Goal: Obtain resource: Obtain resource

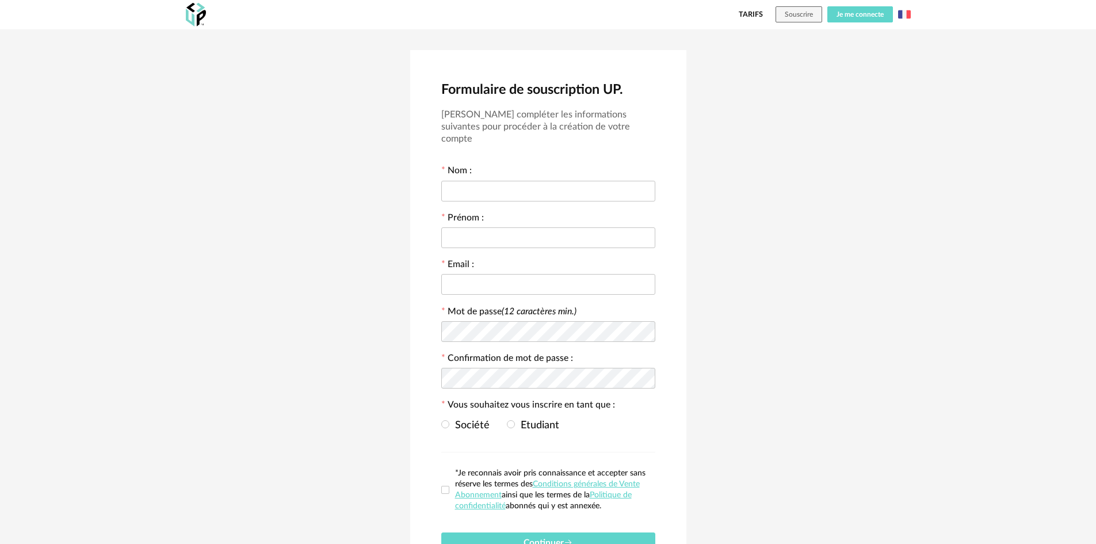
click at [862, 14] on span "Je me connecte" at bounding box center [859, 14] width 47 height 7
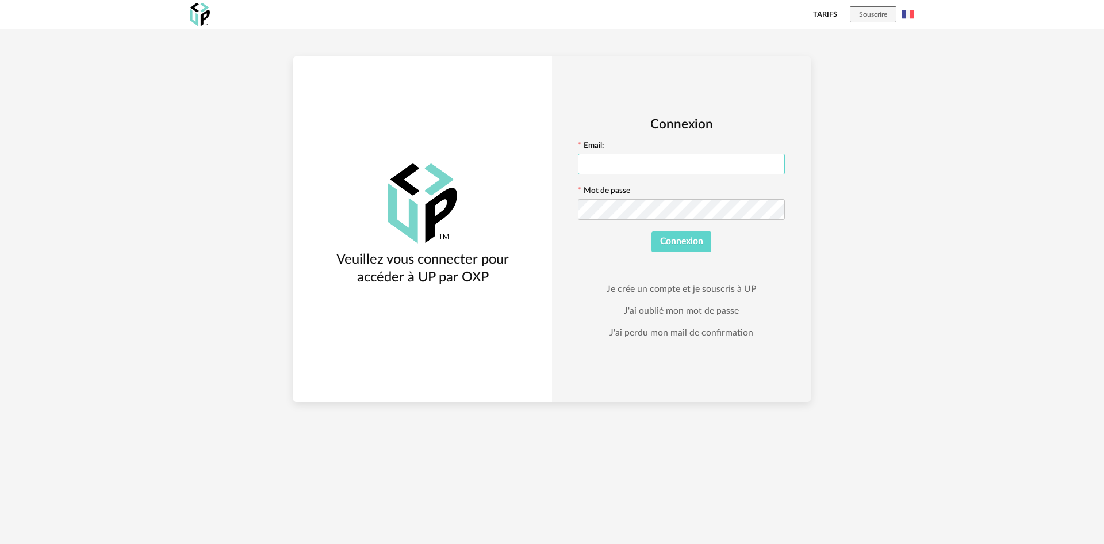
type input "**********"
click at [681, 235] on button "Connexion" at bounding box center [682, 241] width 60 height 21
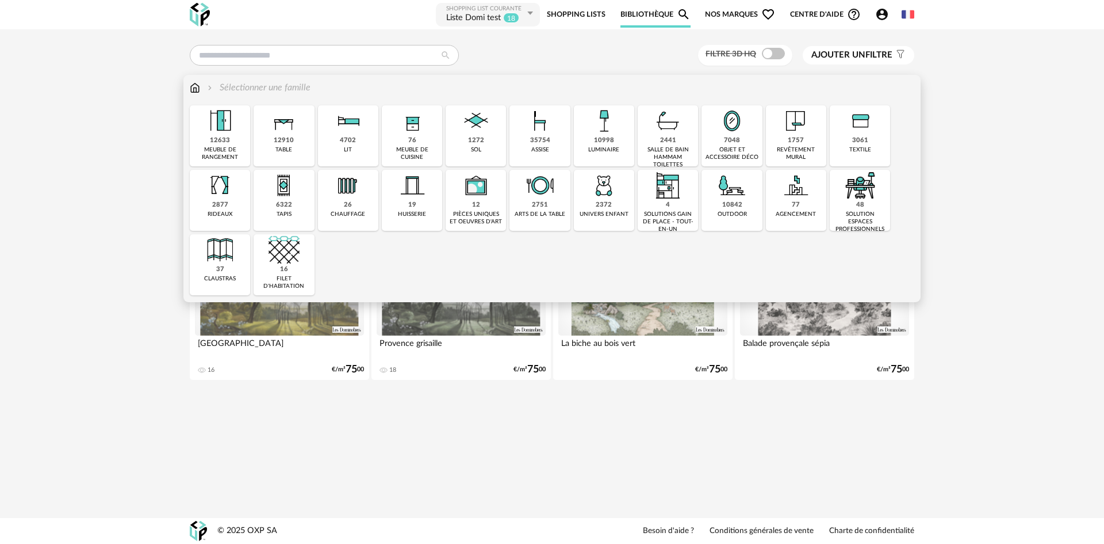
click at [550, 150] on div "35754 assise" at bounding box center [540, 135] width 60 height 61
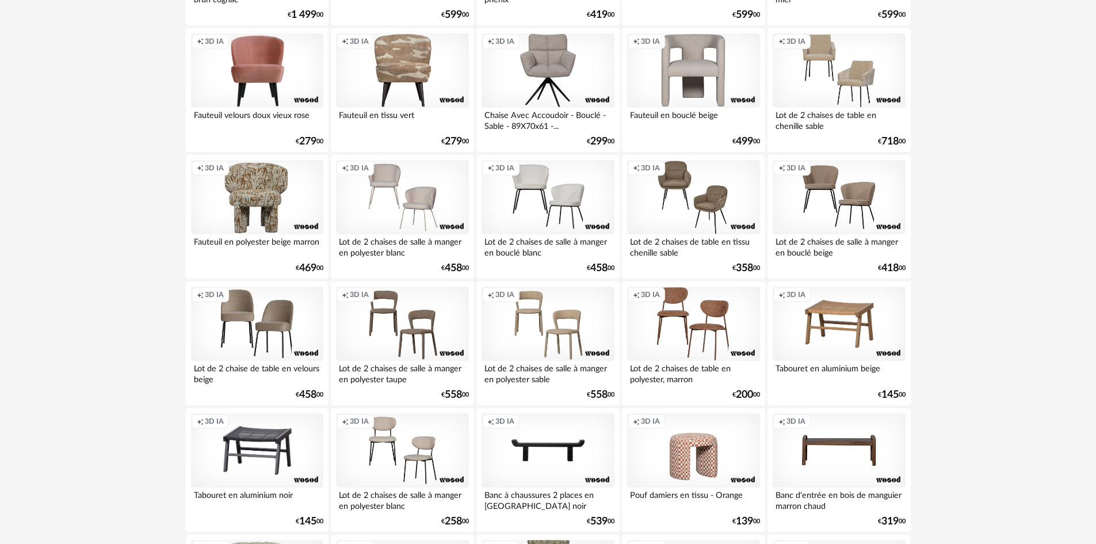
scroll to position [575, 0]
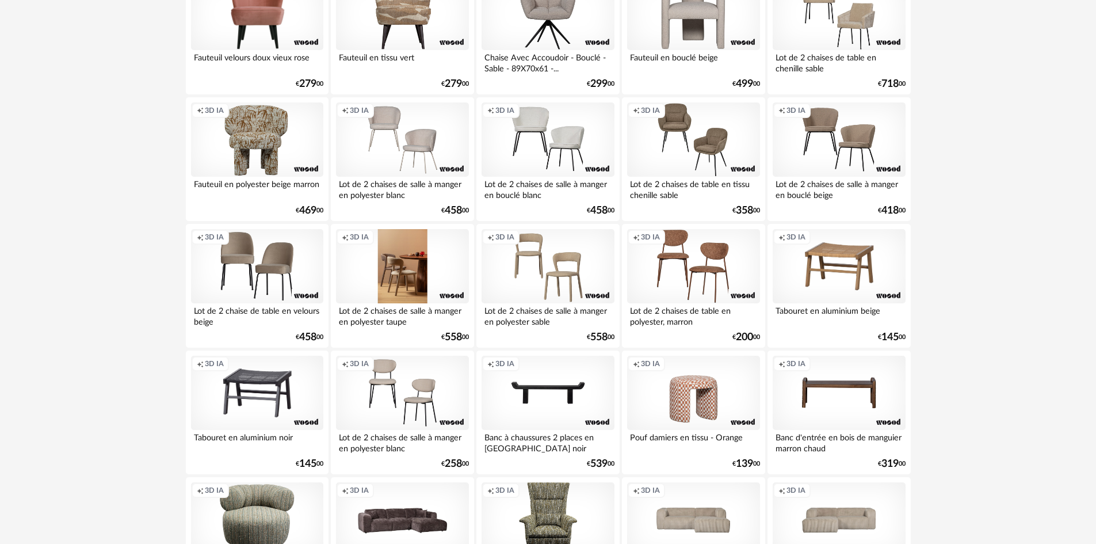
click at [441, 276] on div "Creation icon 3D IA" at bounding box center [402, 266] width 132 height 75
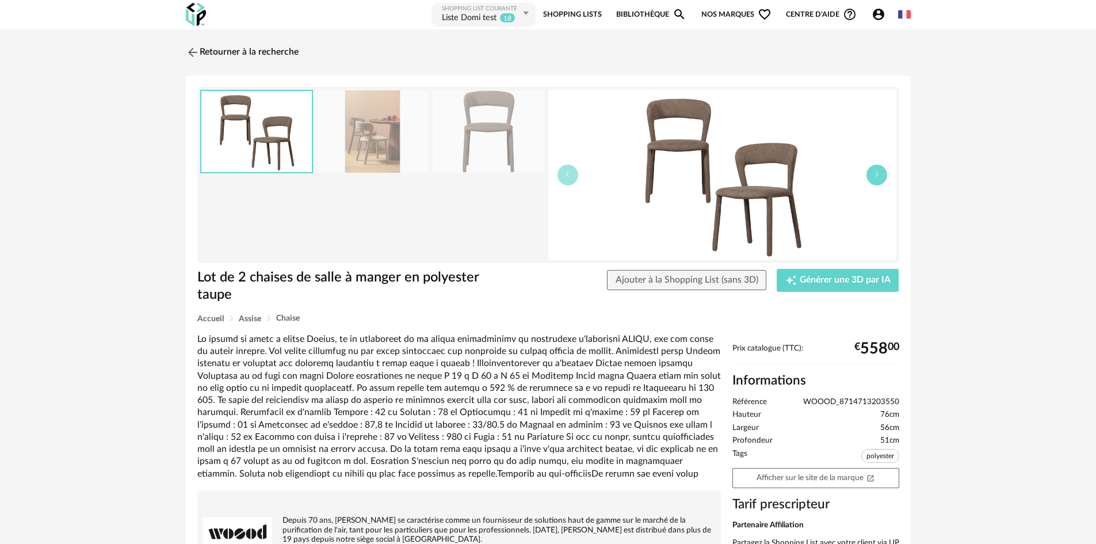
click at [881, 177] on button "button" at bounding box center [876, 175] width 21 height 21
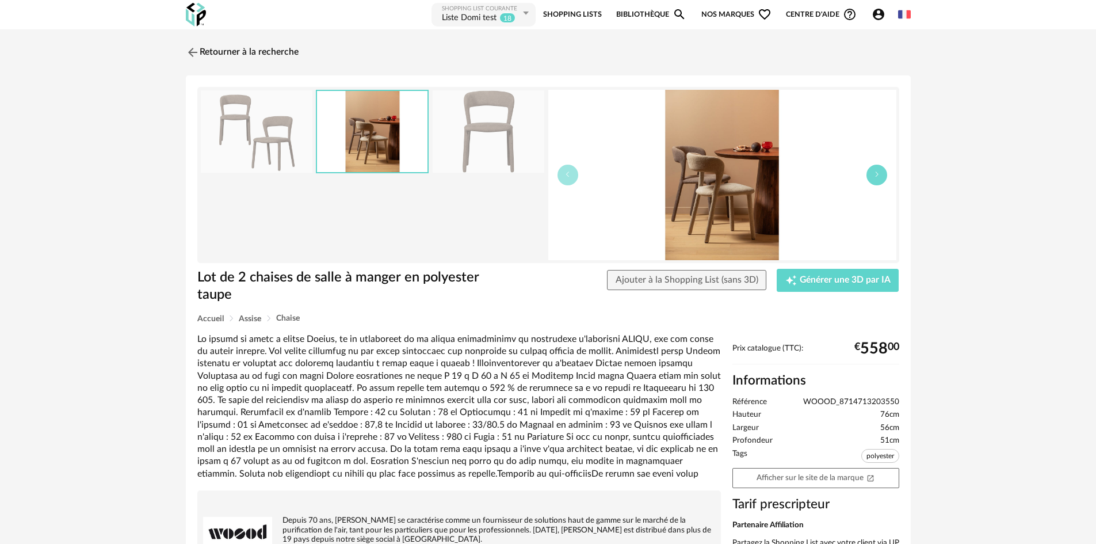
click at [882, 177] on button "button" at bounding box center [876, 175] width 21 height 21
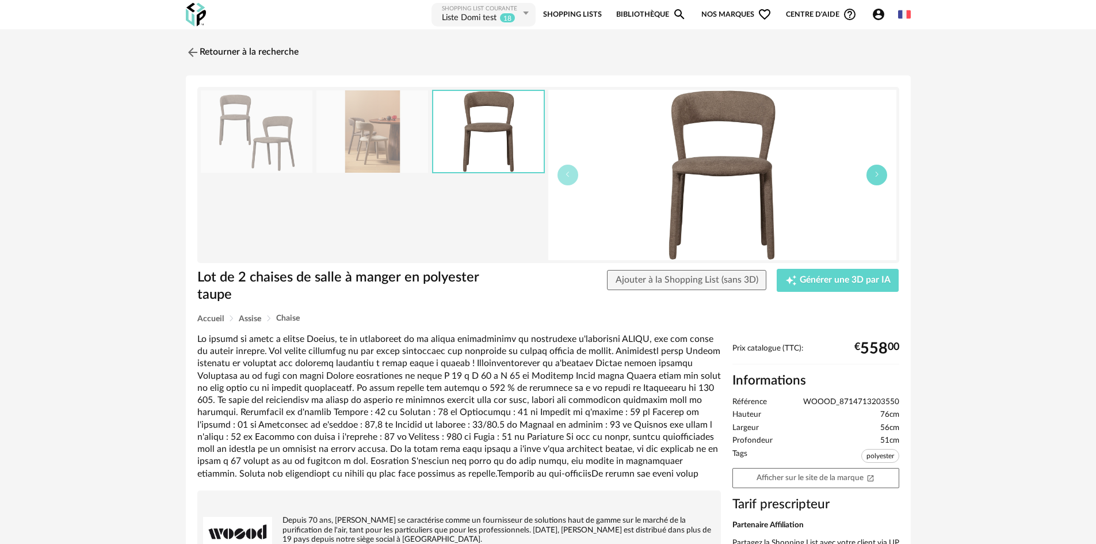
click at [882, 177] on button "button" at bounding box center [876, 175] width 21 height 21
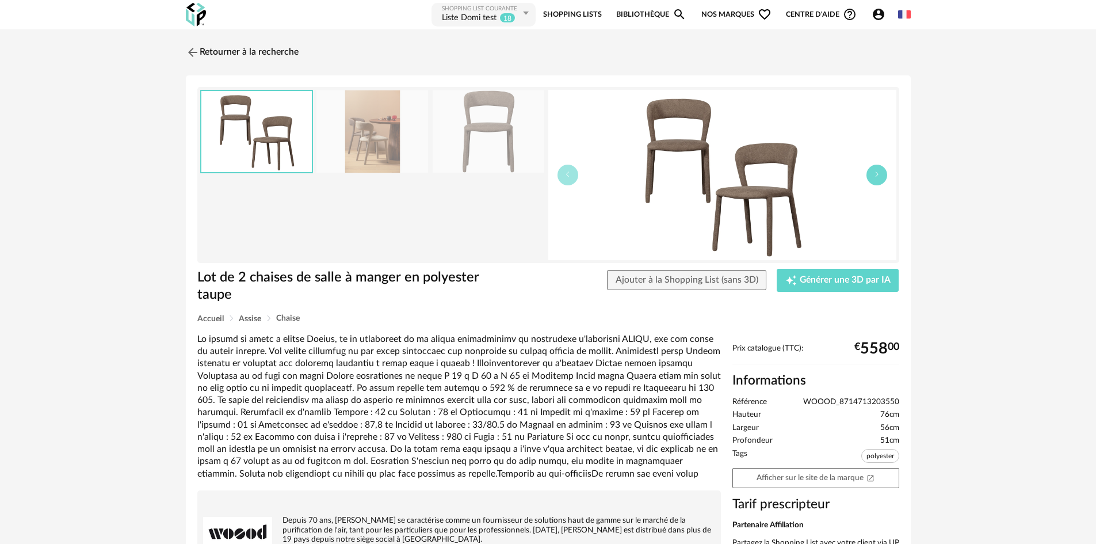
click at [882, 177] on button "button" at bounding box center [876, 175] width 21 height 21
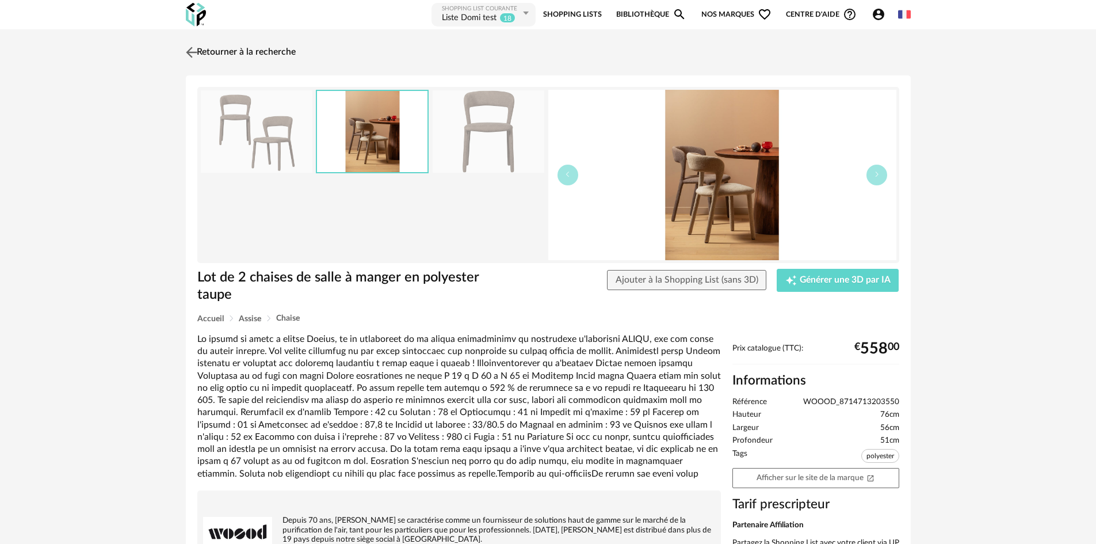
click at [194, 49] on img at bounding box center [191, 52] width 17 height 17
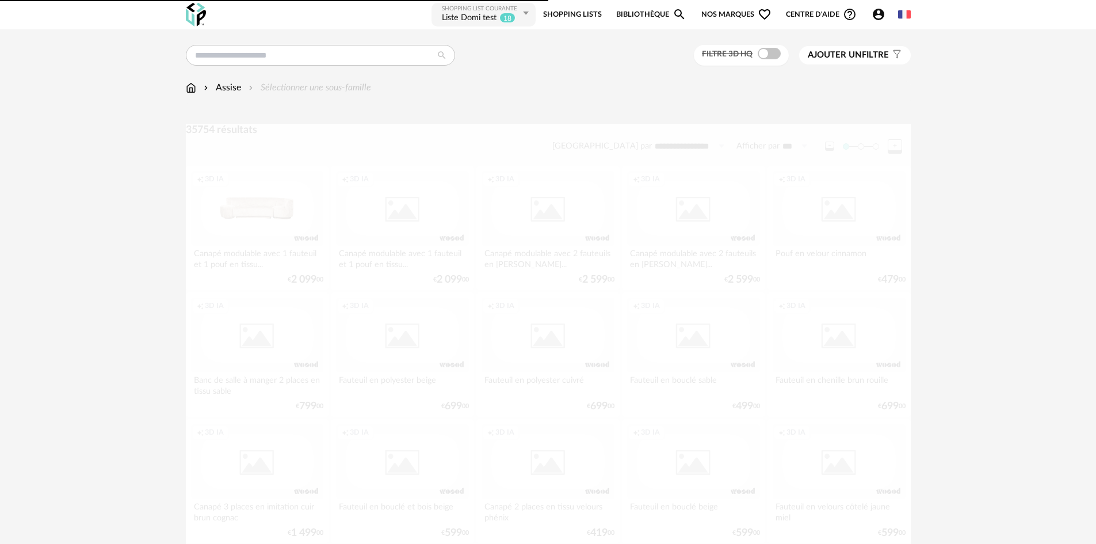
scroll to position [575, 0]
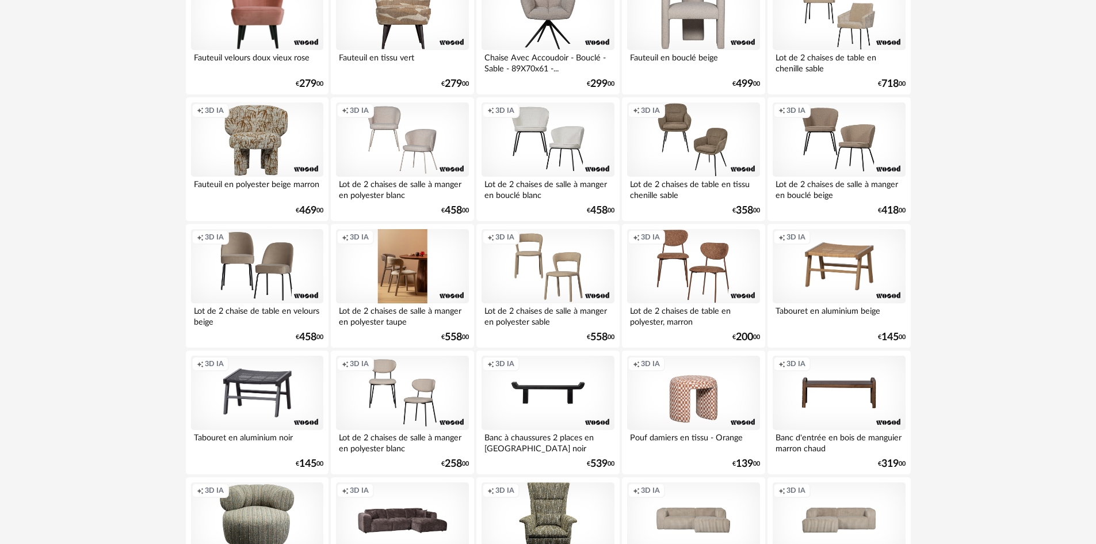
click at [446, 254] on div "Creation icon 3D IA" at bounding box center [402, 266] width 132 height 75
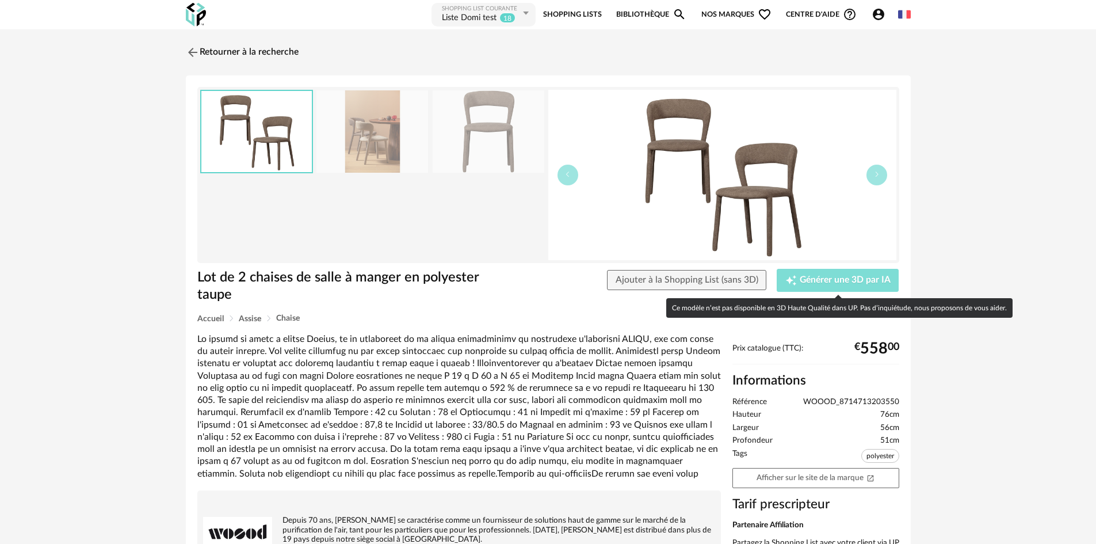
click at [832, 277] on span "Générer une 3D par IA" at bounding box center [845, 280] width 91 height 9
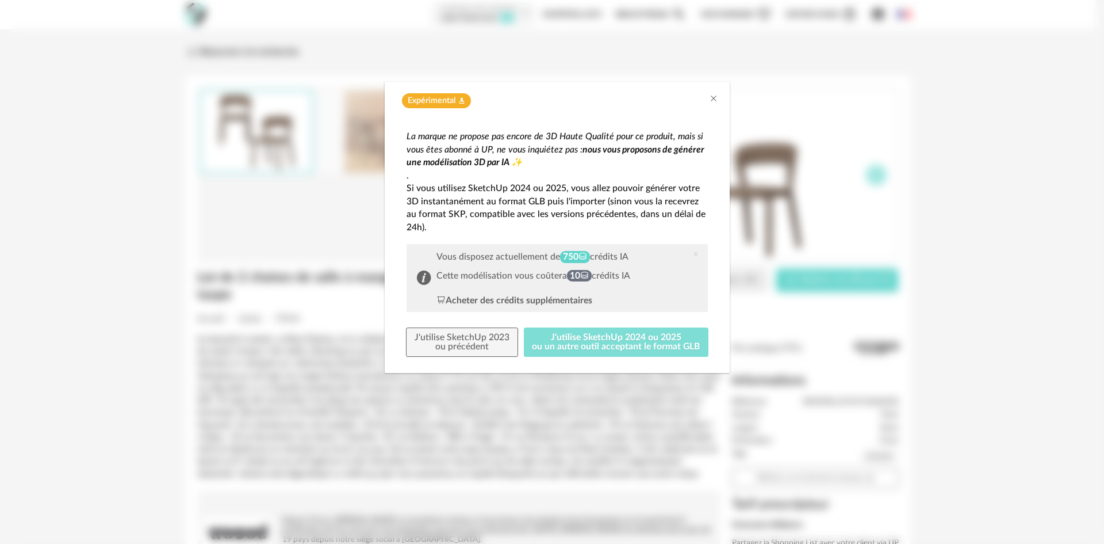
click at [636, 349] on button "J'utilise SketchUp 2024 ou 2025 ou un autre outil acceptant le format GLB" at bounding box center [616, 342] width 185 height 30
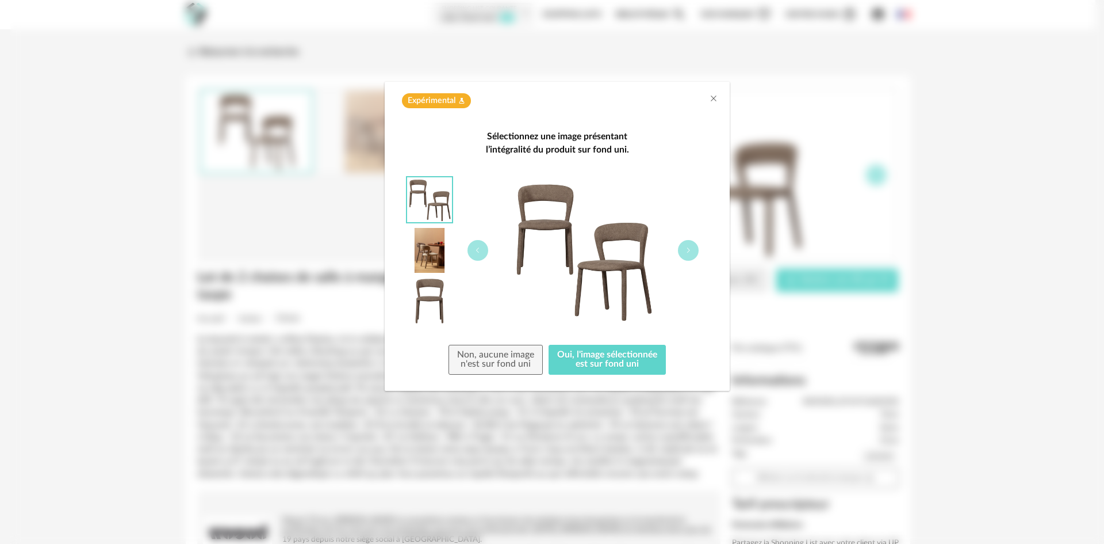
click at [439, 303] on img "dialog" at bounding box center [429, 300] width 45 height 45
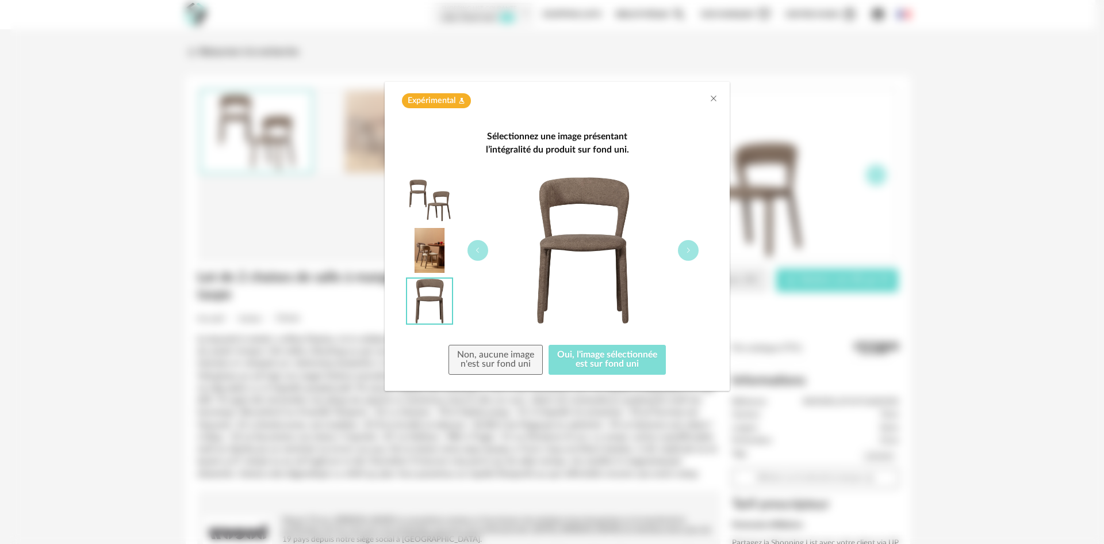
click at [586, 361] on button "Oui, l'image sélectionnée est sur fond uni" at bounding box center [607, 360] width 117 height 30
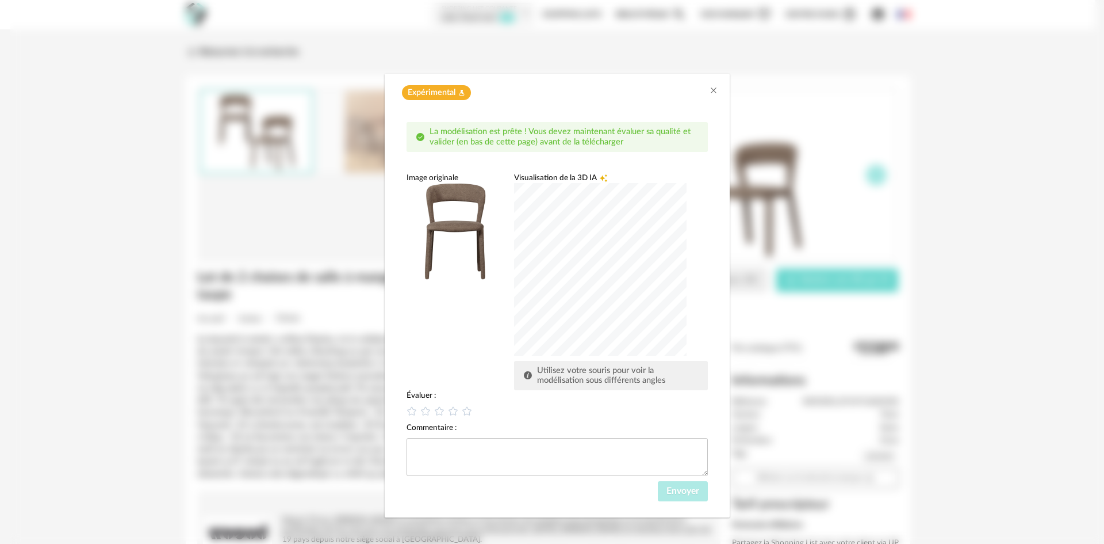
scroll to position [10, 0]
drag, startPoint x: 454, startPoint y: 223, endPoint x: 433, endPoint y: 284, distance: 65.3
click at [514, 284] on div "dialog" at bounding box center [600, 267] width 173 height 173
click at [461, 408] on icon "dialog" at bounding box center [467, 408] width 12 height 12
click at [571, 296] on div "dialog" at bounding box center [600, 267] width 173 height 173
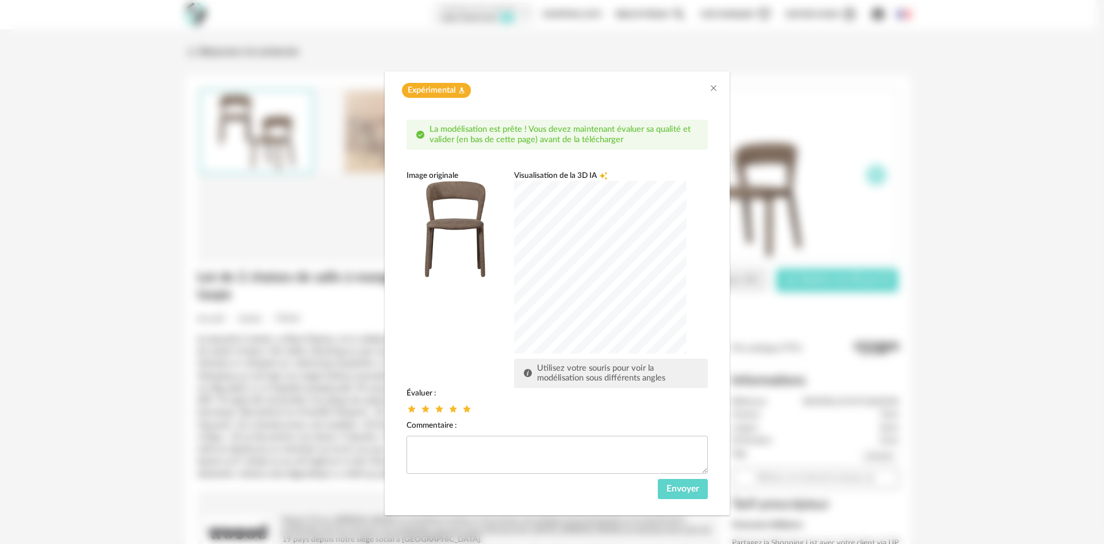
click at [613, 298] on div "dialog" at bounding box center [600, 267] width 173 height 173
click at [571, 306] on div "dialog" at bounding box center [600, 267] width 173 height 173
click at [631, 296] on div "dialog" at bounding box center [600, 267] width 173 height 173
click at [449, 408] on icon "dialog" at bounding box center [453, 408] width 12 height 12
click at [564, 415] on div "Évaluer : Commentaire : Envoyer" at bounding box center [557, 444] width 301 height 112
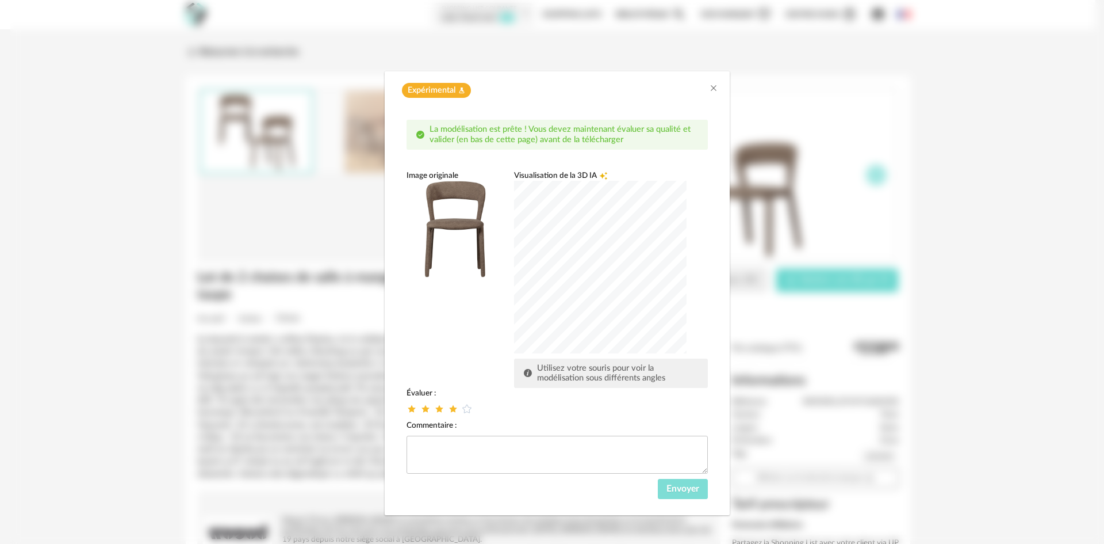
click at [692, 493] on button "Envoyer" at bounding box center [683, 489] width 50 height 21
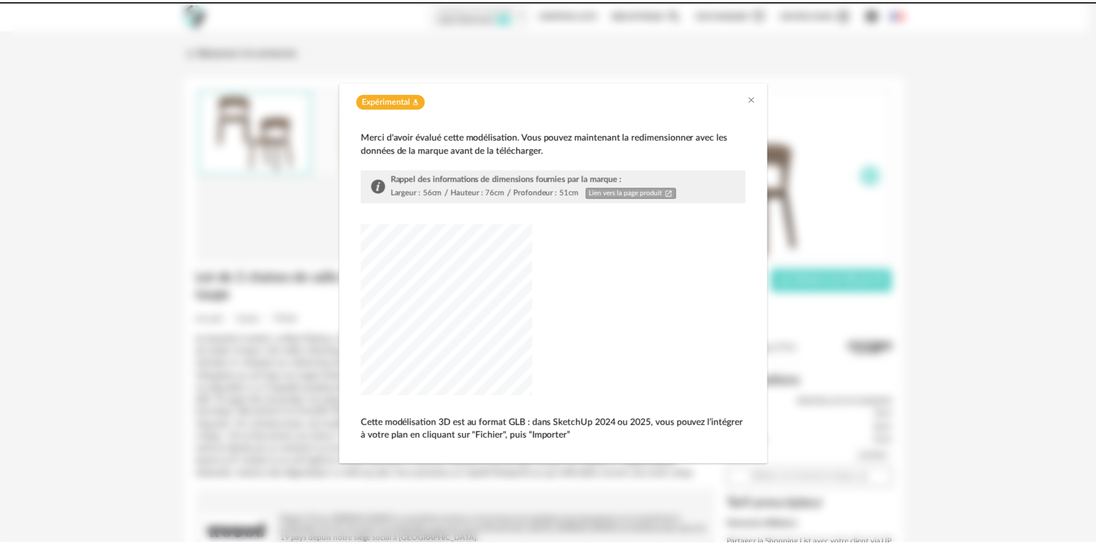
scroll to position [0, 0]
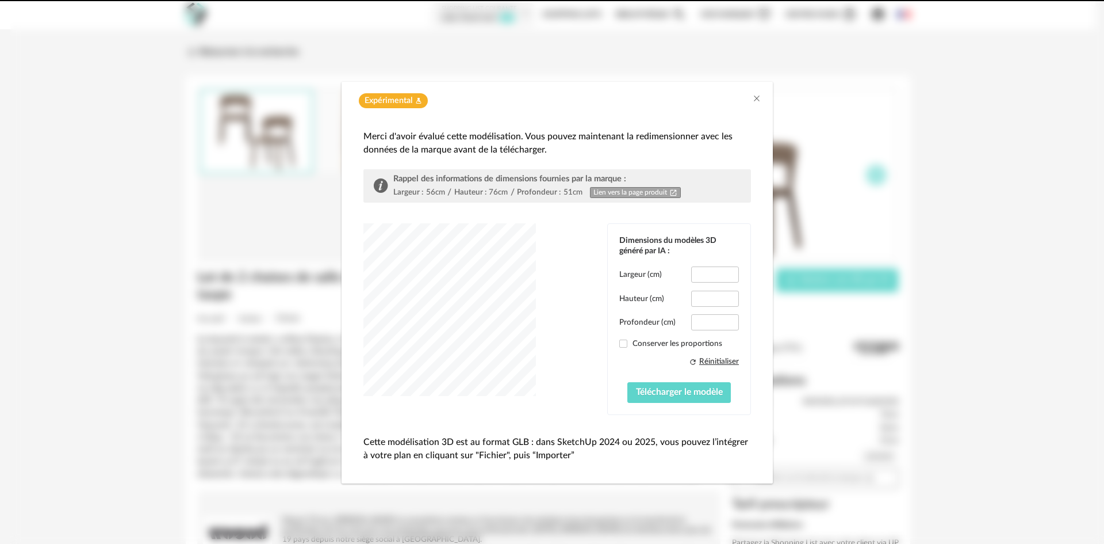
type input "****"
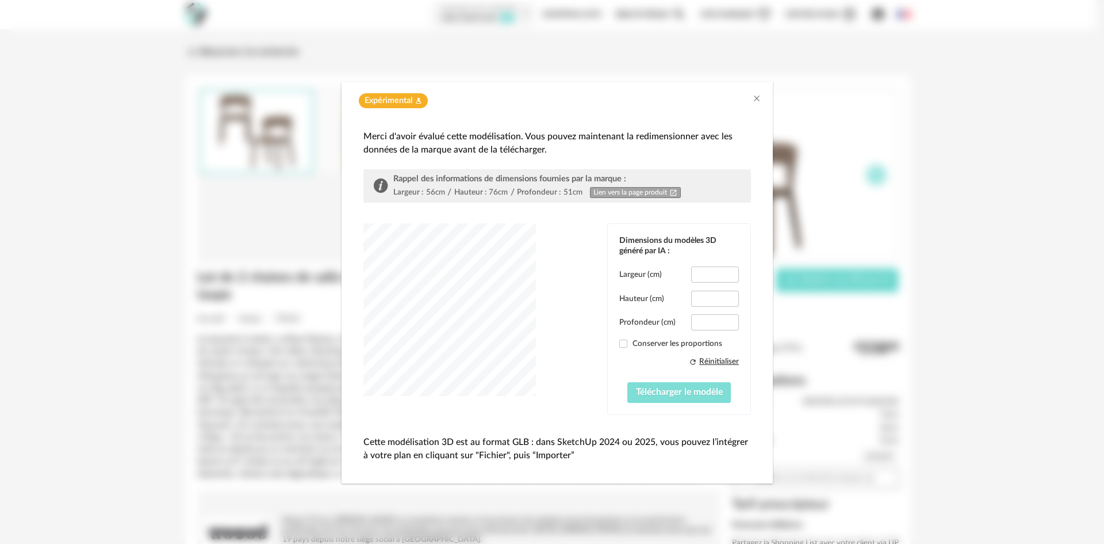
click at [682, 390] on span "Télécharger le modèle" at bounding box center [679, 391] width 87 height 9
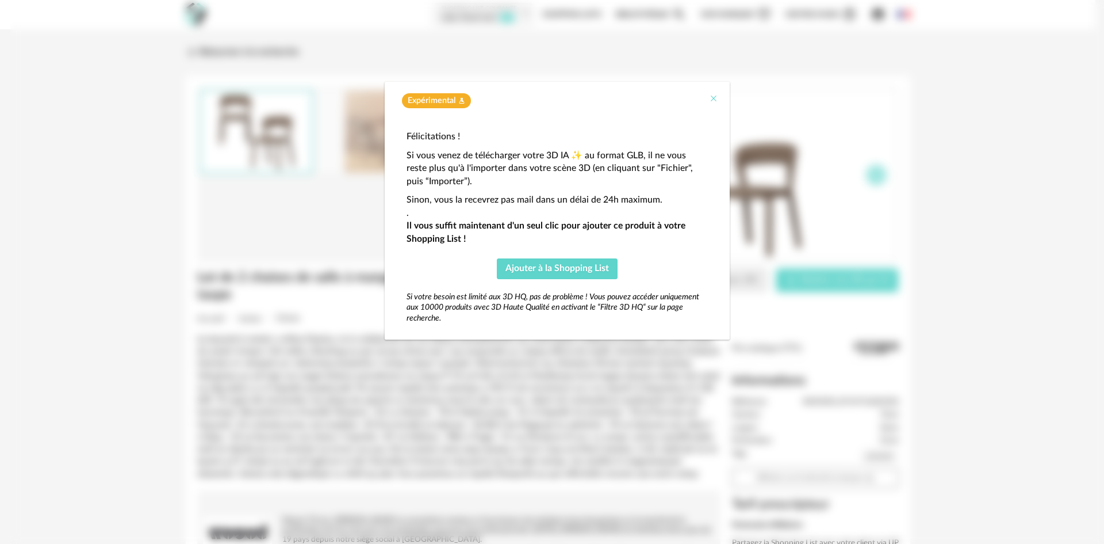
click at [716, 100] on icon "Close" at bounding box center [713, 98] width 9 height 9
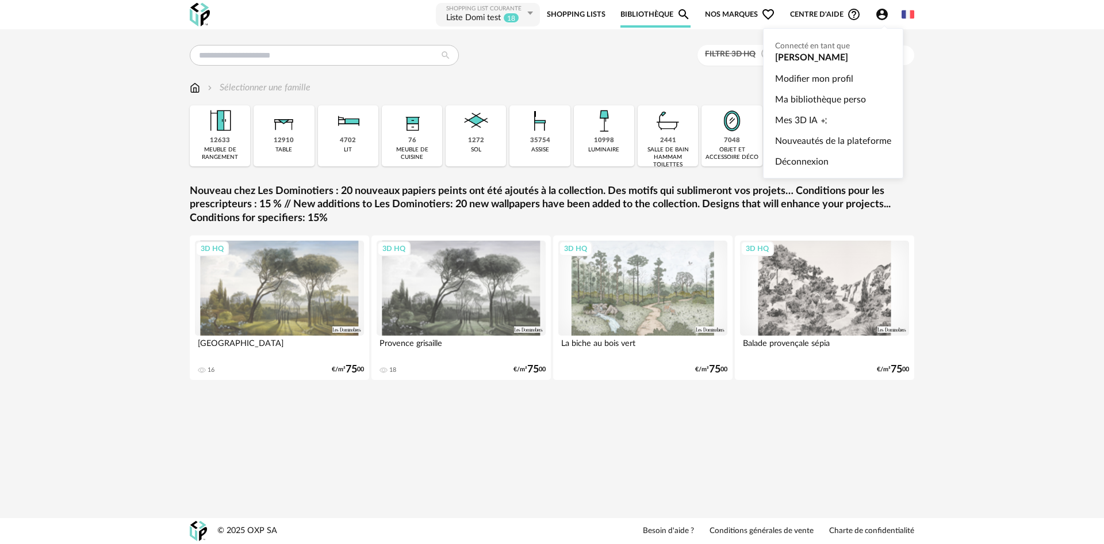
click at [878, 15] on icon "Account Circle icon" at bounding box center [883, 15] width 12 height 12
click at [804, 158] on link "Déconnexion" at bounding box center [833, 161] width 116 height 21
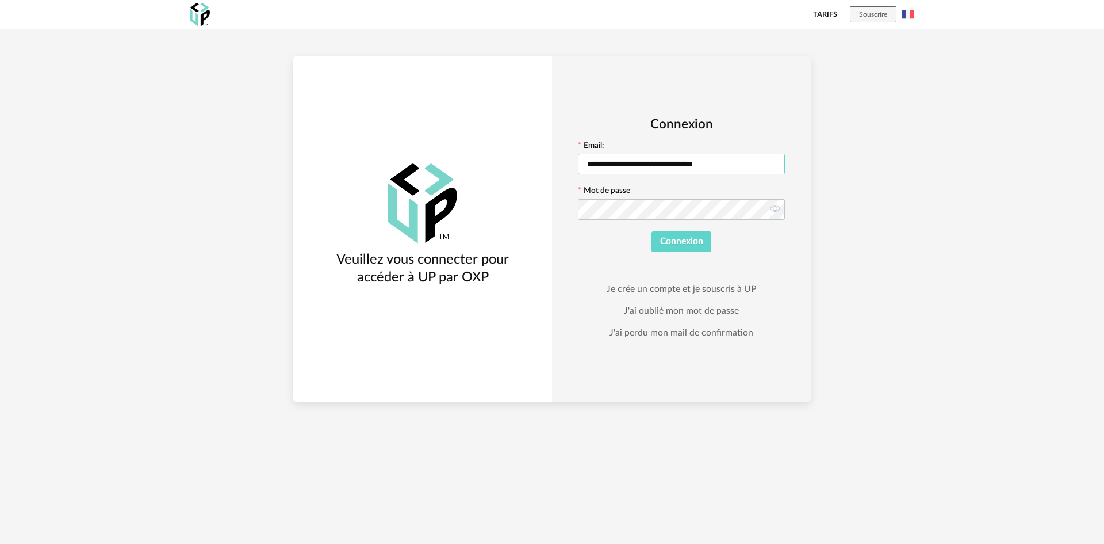
click at [611, 168] on input "**********" at bounding box center [681, 164] width 207 height 21
drag, startPoint x: 625, startPoint y: 165, endPoint x: 544, endPoint y: 171, distance: 81.3
click at [544, 170] on div "**********" at bounding box center [552, 228] width 518 height 345
type input "**********"
click at [652, 231] on button "Connexion" at bounding box center [682, 241] width 60 height 21
